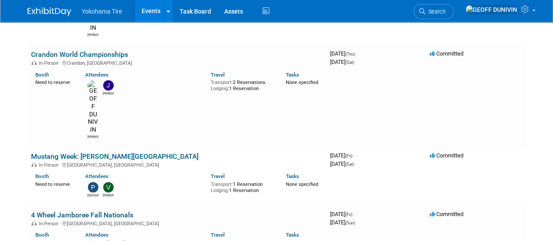
scroll to position [254, 0]
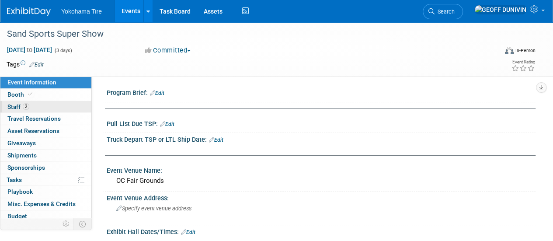
click at [42, 106] on link "2 Staff 2" at bounding box center [45, 107] width 91 height 12
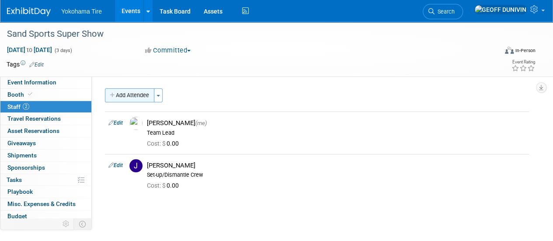
click at [140, 96] on button "Add Attendee" at bounding box center [129, 95] width 49 height 14
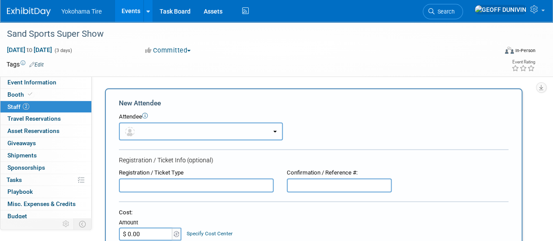
click at [172, 129] on button "button" at bounding box center [201, 131] width 164 height 18
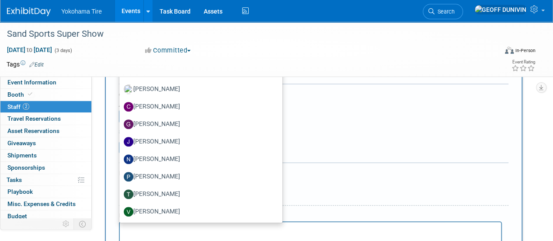
scroll to position [121, 0]
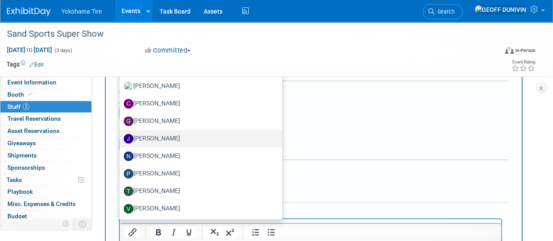
click at [159, 133] on label "Janelle Williams" at bounding box center [199, 139] width 150 height 14
click at [121, 135] on input "Janelle Williams" at bounding box center [118, 138] width 6 height 6
select select "f5696d2e-0ad3-4dd7-864f-798822e054b8"
select select "6"
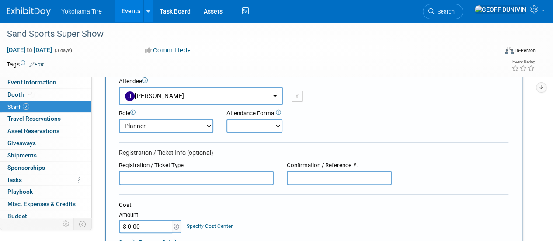
scroll to position [35, 0]
click at [233, 126] on select "Onsite Remote" at bounding box center [254, 126] width 56 height 14
select select "1"
click at [226, 119] on select "Onsite Remote" at bounding box center [254, 126] width 56 height 14
click at [182, 126] on select "Demonstrator Host Logistics Admin Onsite Event Staff Planner Presenter Sales Re…" at bounding box center [166, 126] width 94 height 14
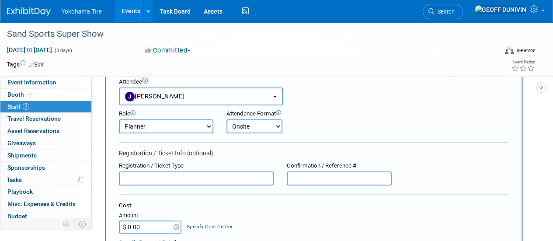
select select "2"
click at [119, 119] on select "Demonstrator Host Logistics Admin Onsite Event Staff Planner Presenter Sales Re…" at bounding box center [166, 126] width 94 height 14
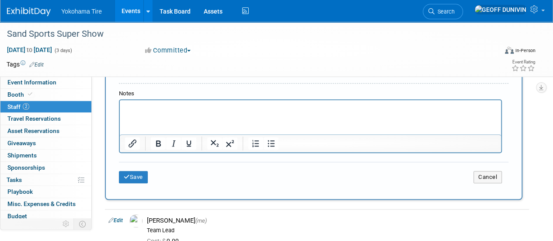
scroll to position [268, 0]
click at [128, 176] on icon "submit" at bounding box center [127, 177] width 6 height 6
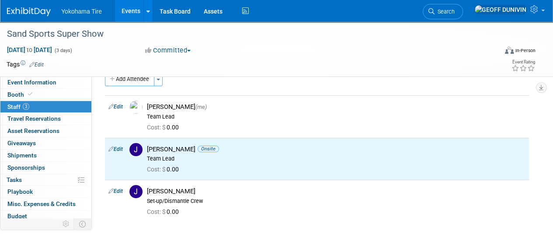
scroll to position [16, 0]
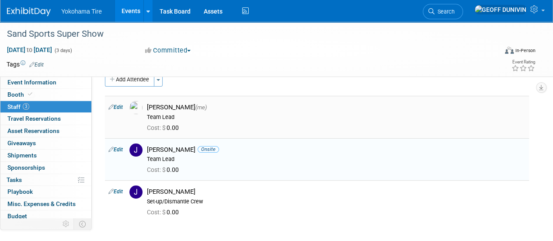
click at [110, 107] on icon at bounding box center [110, 106] width 5 height 9
select select "901904c6-7bdb-490a-940c-a396c686890c"
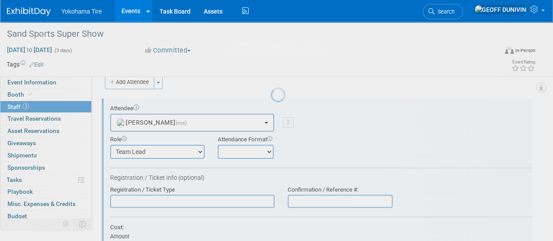
scroll to position [12, 0]
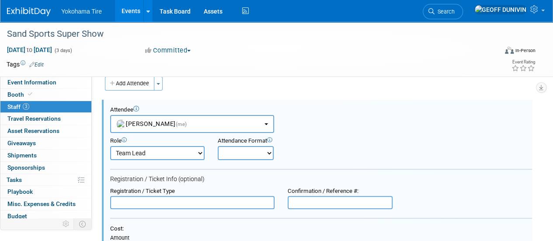
click at [169, 150] on select "Demonstrator Host Logistics Admin Onsite Event Staff Planner Presenter Sales Re…" at bounding box center [157, 153] width 94 height 14
select select "6"
click at [110, 146] on select "Demonstrator Host Logistics Admin Onsite Event Staff Planner Presenter Sales Re…" at bounding box center [157, 153] width 94 height 14
click at [235, 149] on select "Onsite Remote" at bounding box center [246, 153] width 56 height 14
select select "2"
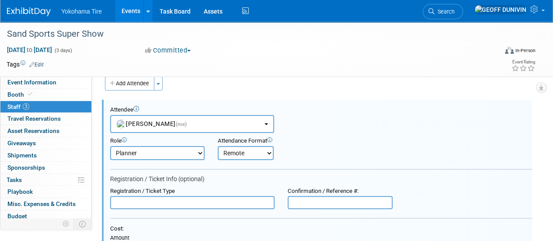
click at [218, 146] on select "Onsite Remote" at bounding box center [246, 153] width 56 height 14
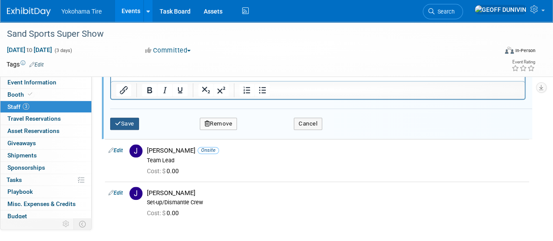
click at [131, 123] on button "Save" at bounding box center [124, 124] width 29 height 12
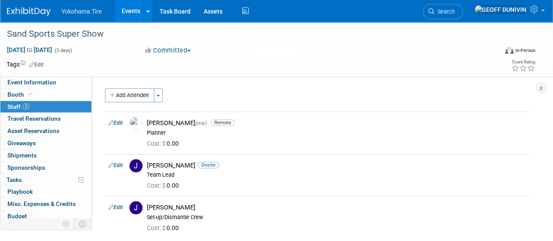
click at [127, 15] on link "Events" at bounding box center [131, 11] width 32 height 22
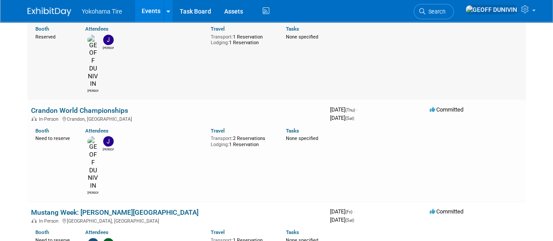
scroll to position [199, 0]
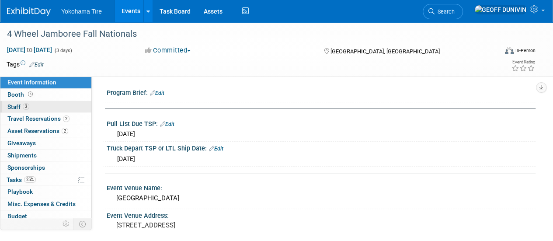
click at [24, 111] on link "3 Staff 3" at bounding box center [45, 107] width 91 height 12
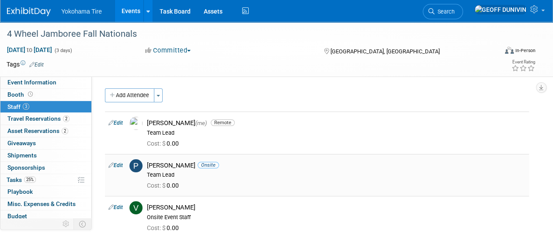
click at [111, 162] on icon at bounding box center [110, 164] width 5 height 9
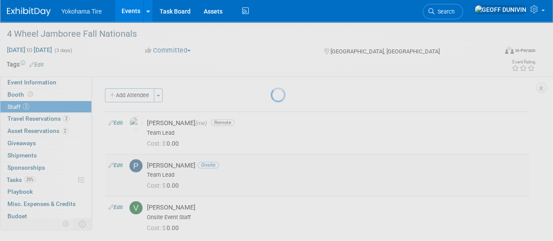
select select "511e58c8-658a-468f-815e-802c88763eae"
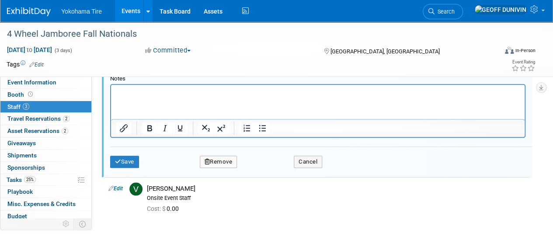
scroll to position [320, 0]
click at [219, 161] on button "Remove" at bounding box center [219, 161] width 38 height 12
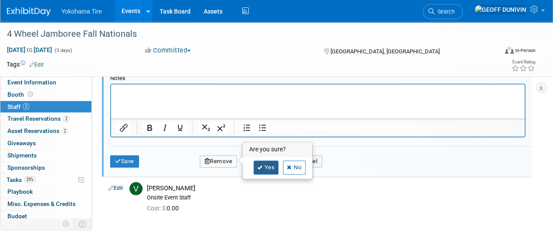
click at [259, 167] on icon at bounding box center [260, 167] width 5 height 5
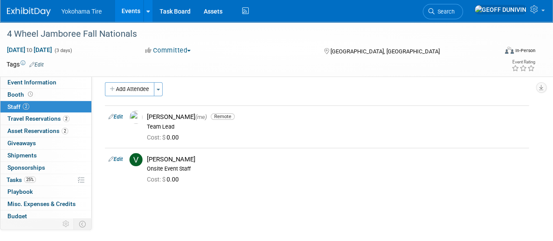
scroll to position [0, 0]
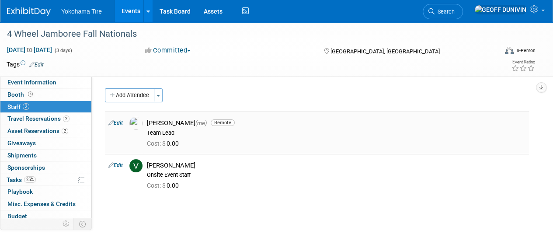
click at [114, 121] on link "Edit" at bounding box center [115, 123] width 14 height 6
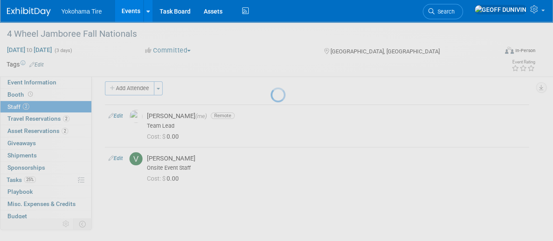
select select "901904c6-7bdb-490a-940c-a396c686890c"
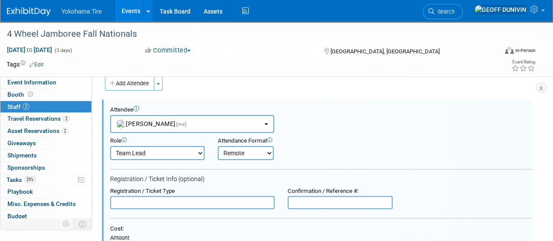
click at [241, 150] on select "Onsite Remote" at bounding box center [246, 153] width 56 height 14
select select "1"
click at [218, 146] on select "Onsite Remote" at bounding box center [246, 153] width 56 height 14
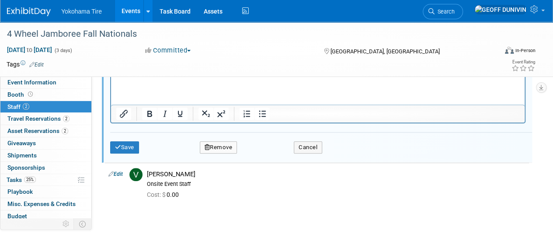
scroll to position [297, 0]
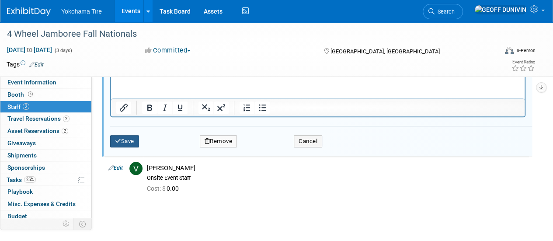
click at [119, 141] on icon "submit" at bounding box center [118, 141] width 6 height 6
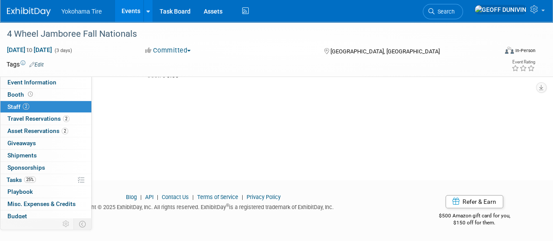
scroll to position [0, 0]
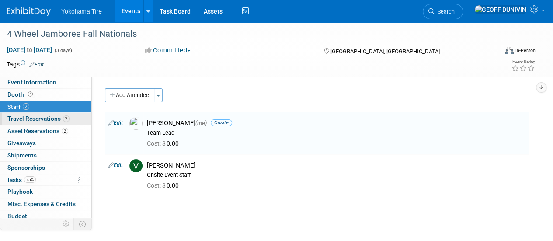
click at [22, 114] on link "2 Travel Reservations 2" at bounding box center [45, 119] width 91 height 12
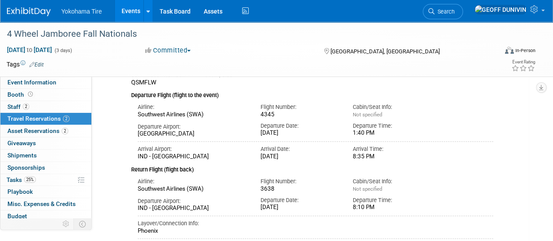
scroll to position [150, 0]
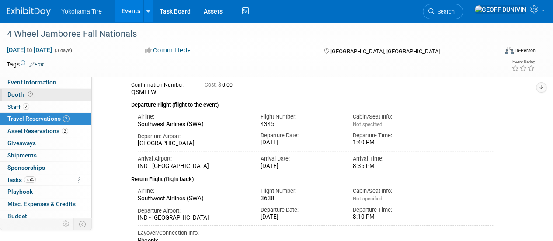
click at [38, 98] on link "Booth" at bounding box center [45, 95] width 91 height 12
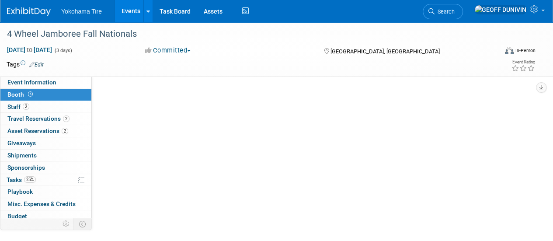
scroll to position [0, 0]
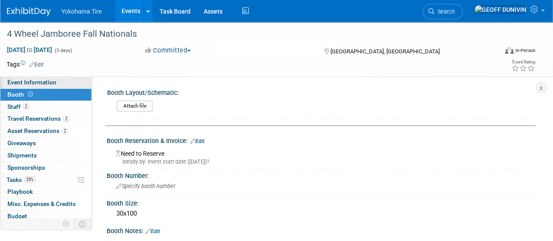
click at [43, 84] on span "Event Information" at bounding box center [31, 82] width 49 height 7
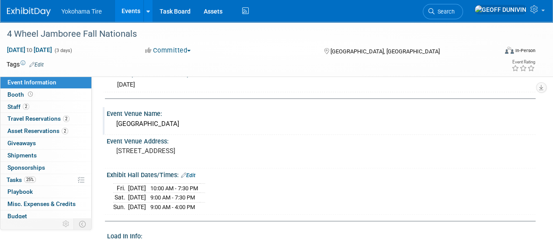
scroll to position [88, 0]
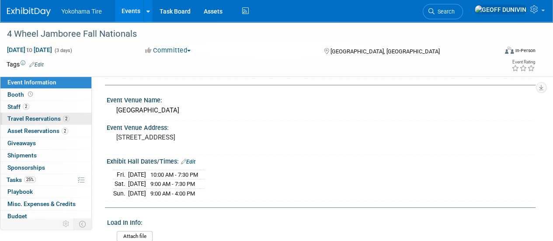
click at [37, 120] on span "Travel Reservations 2" at bounding box center [38, 118] width 62 height 7
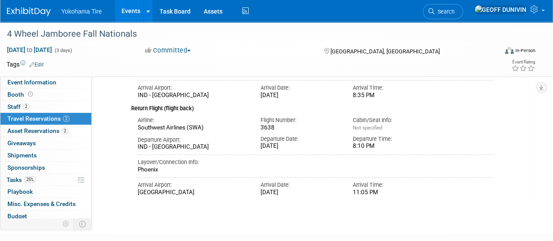
scroll to position [0, 0]
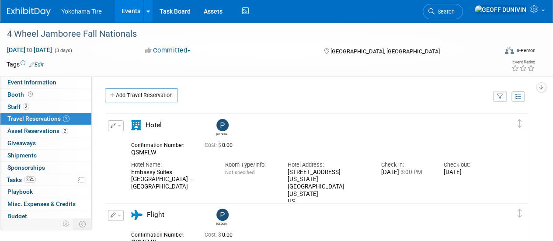
click at [120, 122] on button "button" at bounding box center [116, 125] width 16 height 11
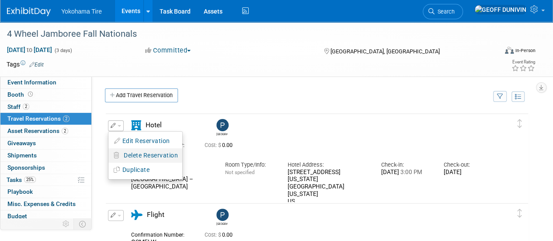
click at [128, 152] on span "Delete Reservation" at bounding box center [151, 155] width 54 height 7
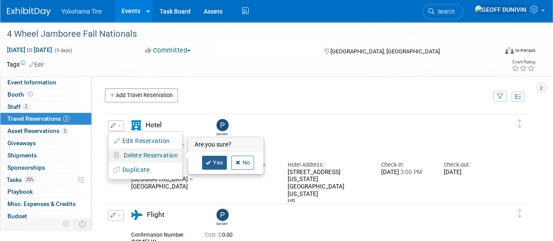
click at [222, 167] on link "Yes" at bounding box center [214, 163] width 25 height 14
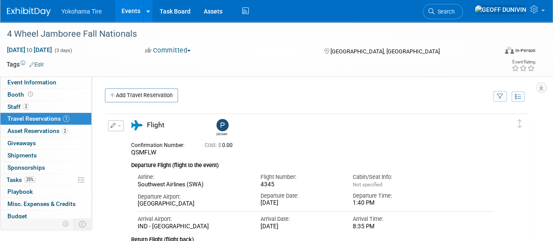
click at [116, 121] on button "button" at bounding box center [116, 125] width 16 height 11
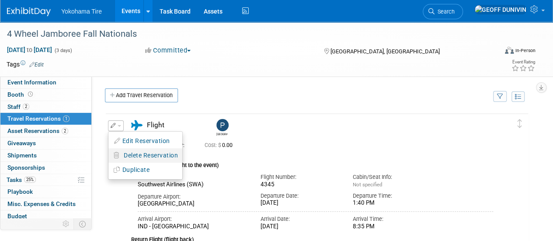
click at [130, 152] on span "Delete Reservation" at bounding box center [151, 155] width 54 height 7
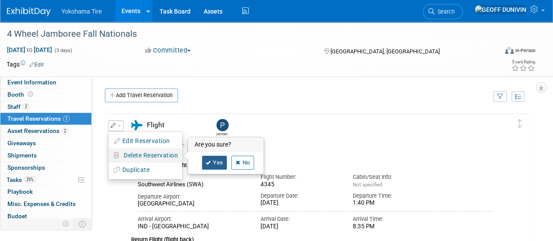
click at [211, 164] on link "Yes" at bounding box center [214, 163] width 25 height 14
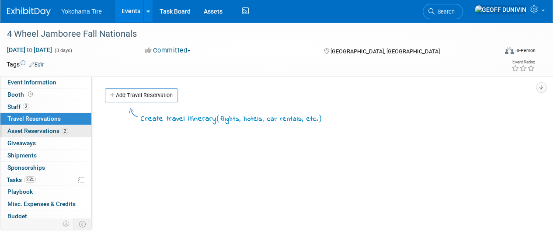
click at [45, 128] on span "Asset Reservations 2" at bounding box center [37, 130] width 61 height 7
